Goal: Information Seeking & Learning: Learn about a topic

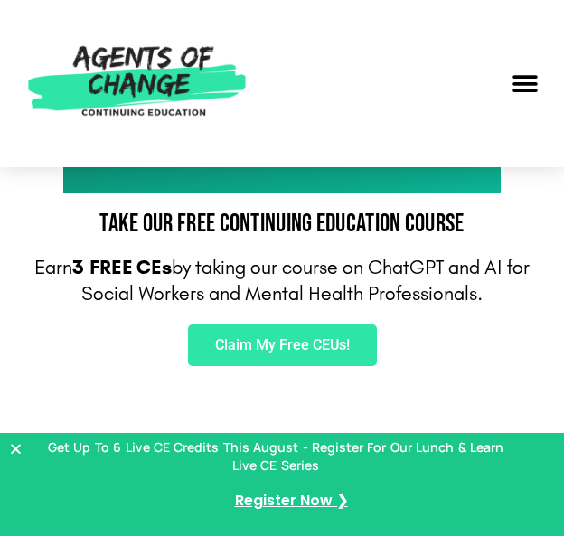
scroll to position [414, 0]
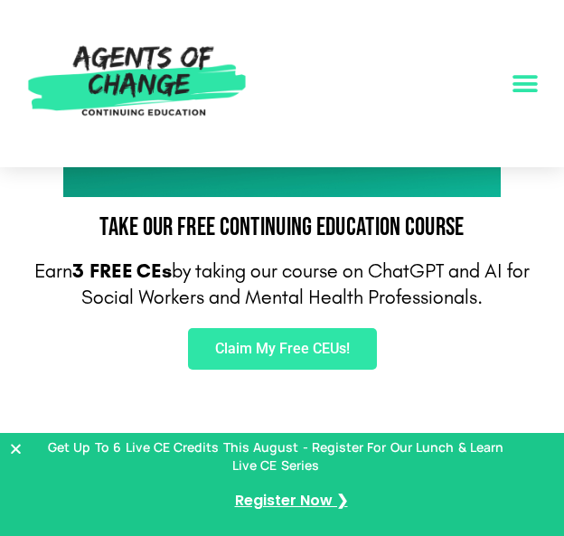
click at [505, 75] on div "Menu Toggle" at bounding box center [525, 83] width 41 height 41
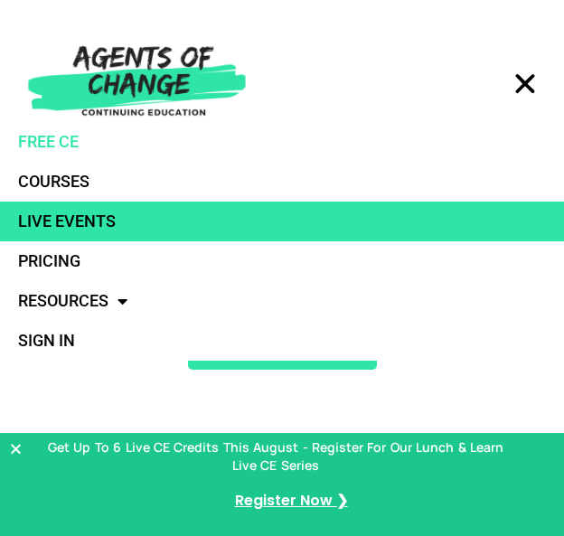
click at [54, 237] on link "Live Events" at bounding box center [282, 221] width 564 height 40
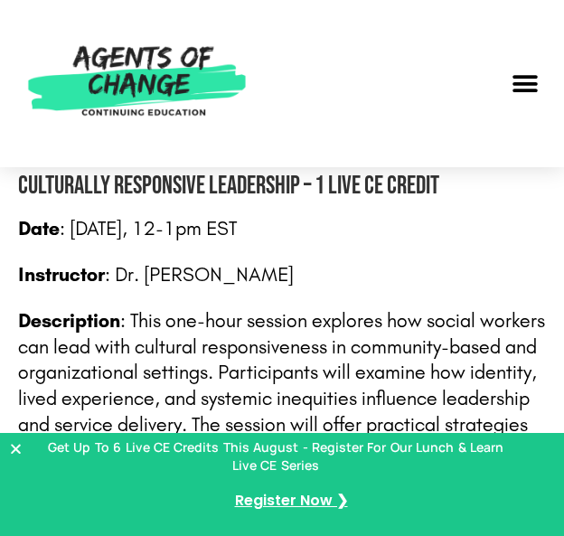
scroll to position [1838, 0]
